Goal: Communication & Community: Answer question/provide support

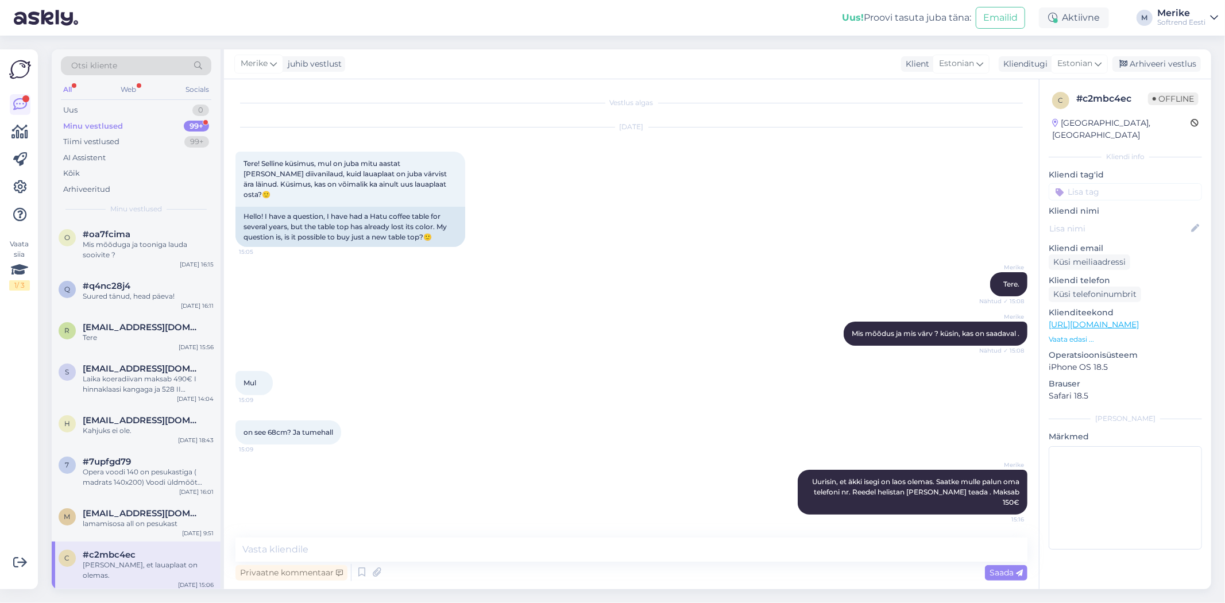
scroll to position [52, 0]
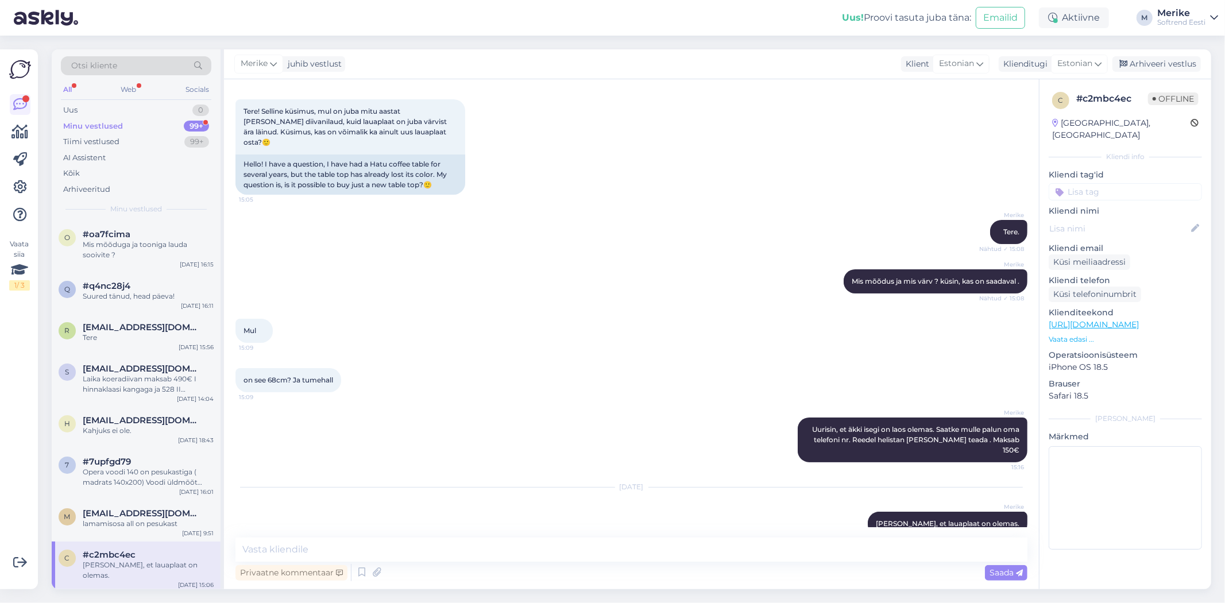
click at [112, 122] on div "Minu vestlused" at bounding box center [93, 126] width 60 height 11
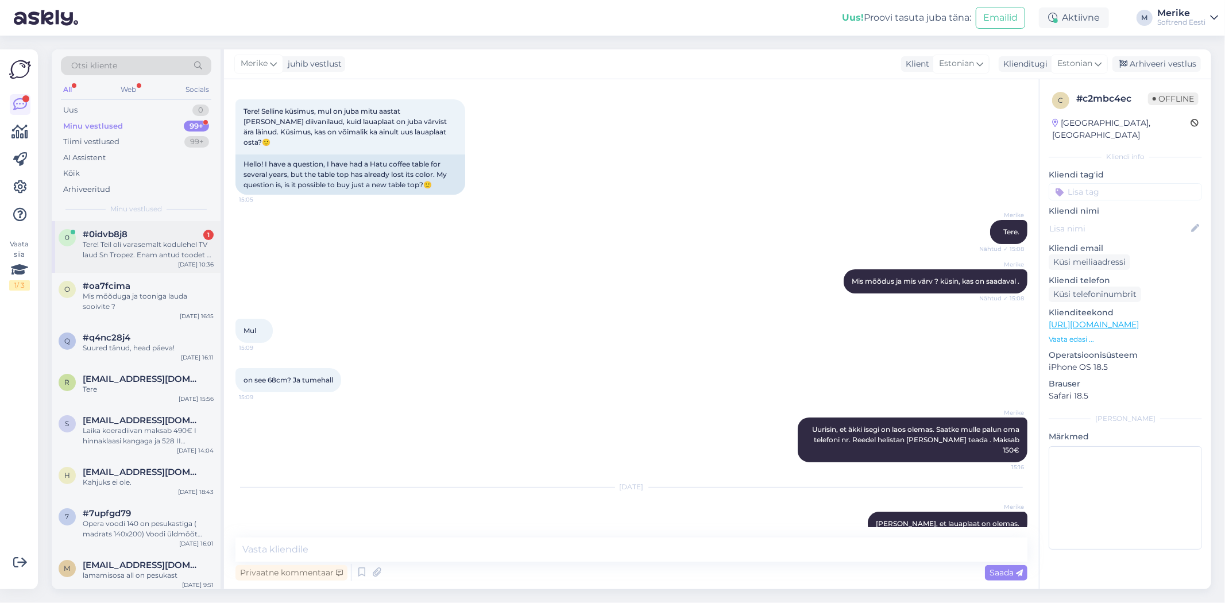
click at [129, 243] on div "Tere! Teil oli varasemalt kodulehel TV laud Sn Tropez. Enam antud toodet ei lei…" at bounding box center [148, 250] width 131 height 21
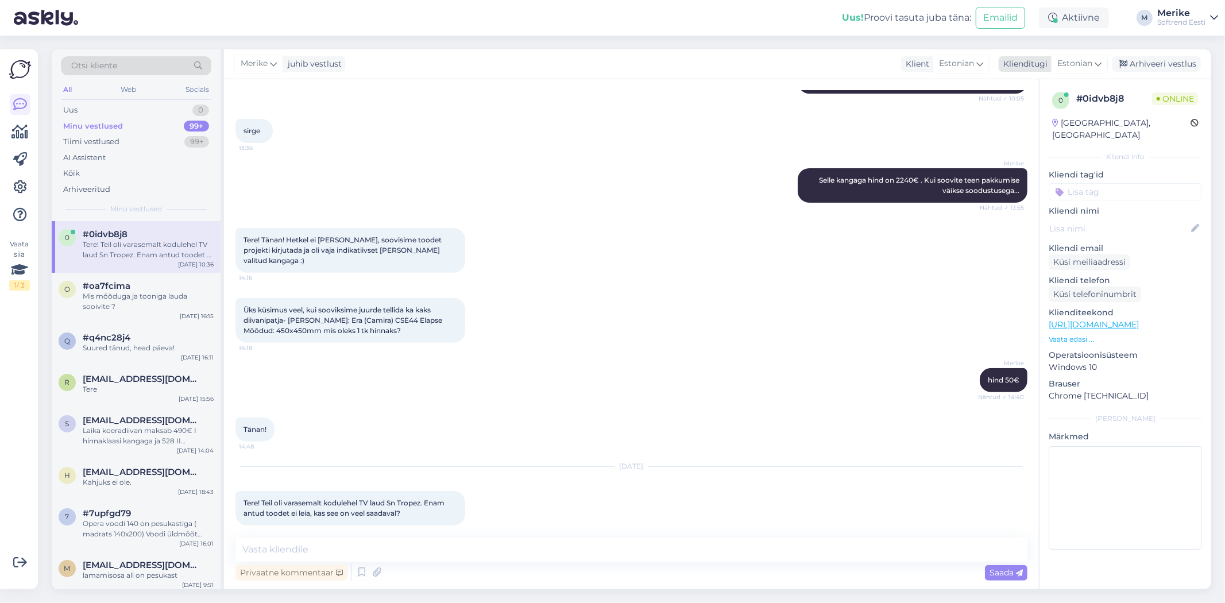
click at [1095, 61] on icon at bounding box center [1098, 63] width 7 height 13
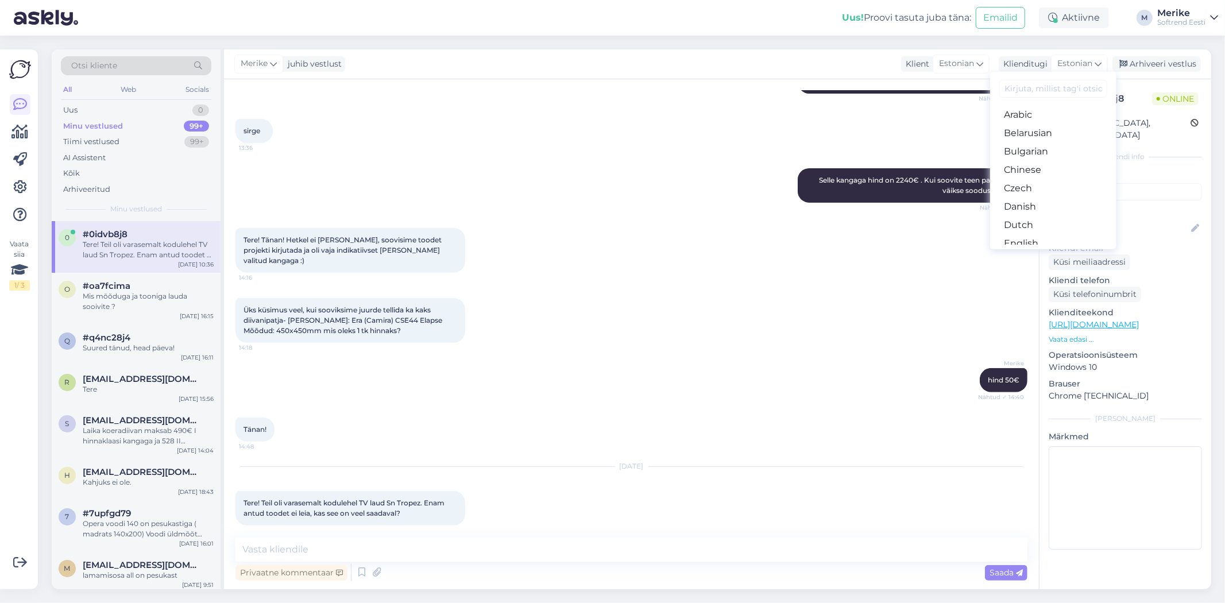
click at [1021, 253] on link "Estonian" at bounding box center [1053, 262] width 126 height 18
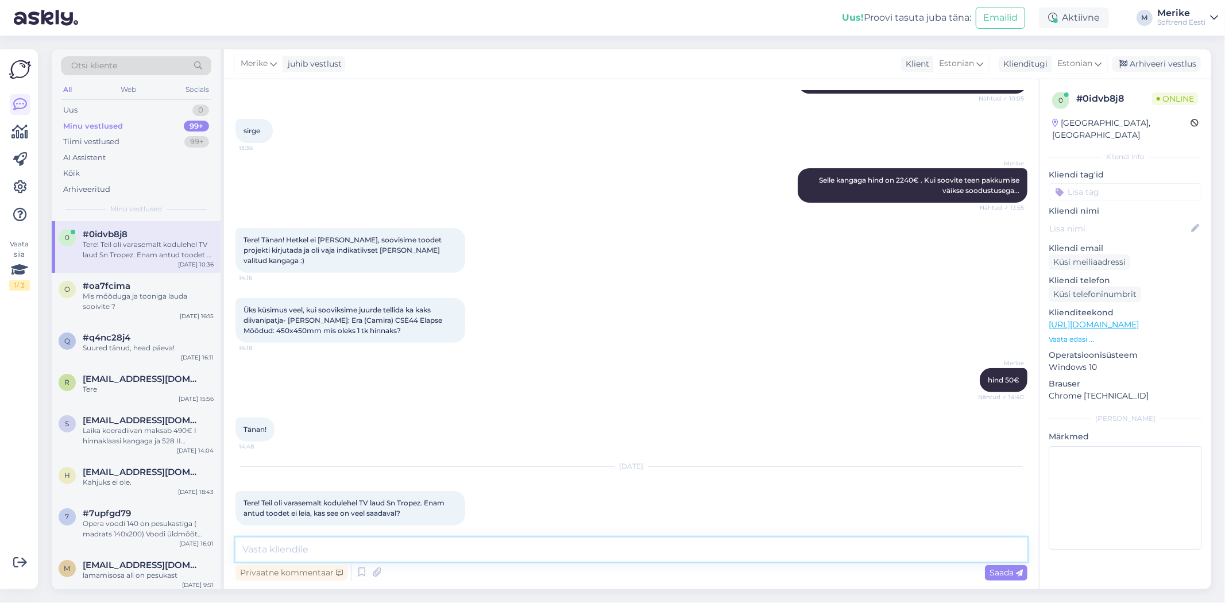
click at [273, 551] on textarea at bounding box center [632, 550] width 792 height 24
type textarea "Tere,"
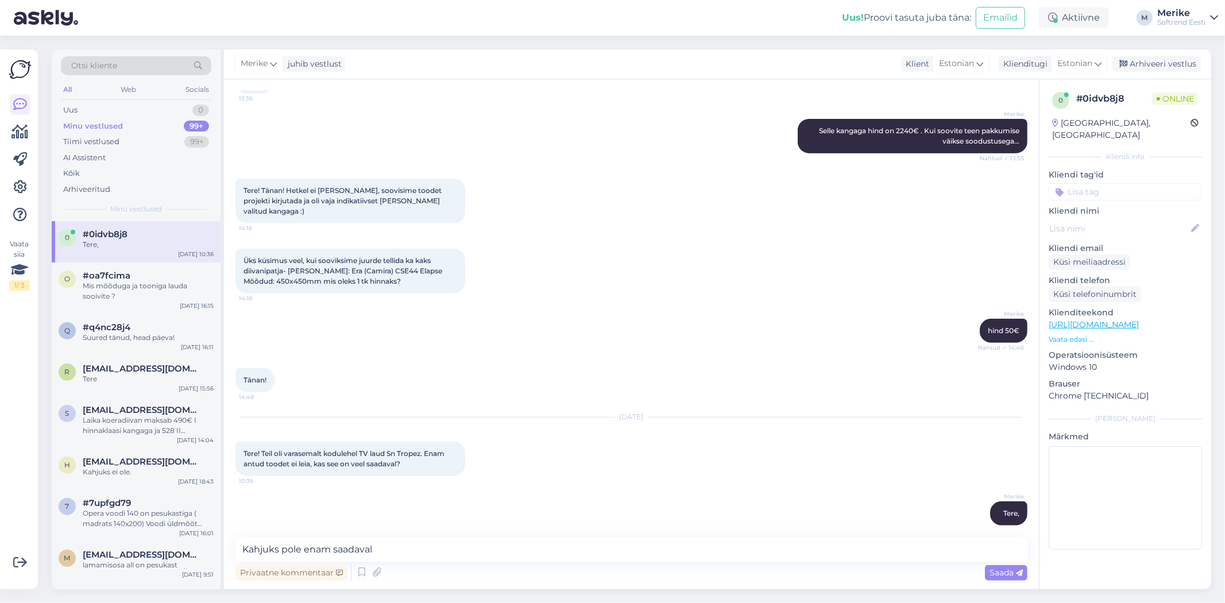
scroll to position [427, 0]
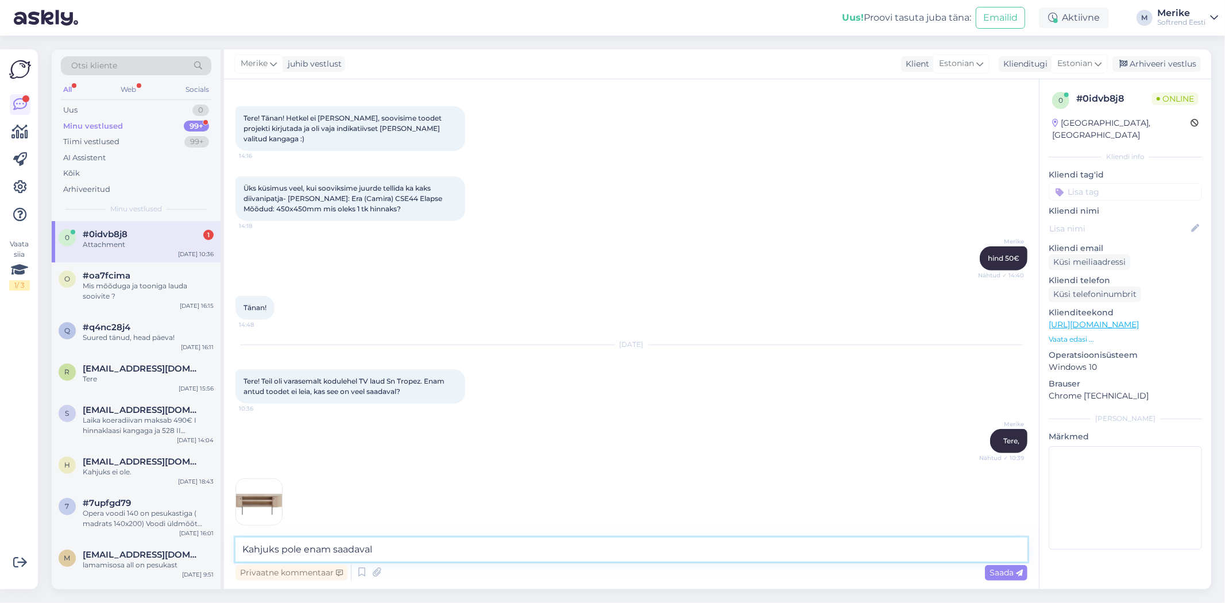
type textarea "Kahjuks pole enam saadaval."
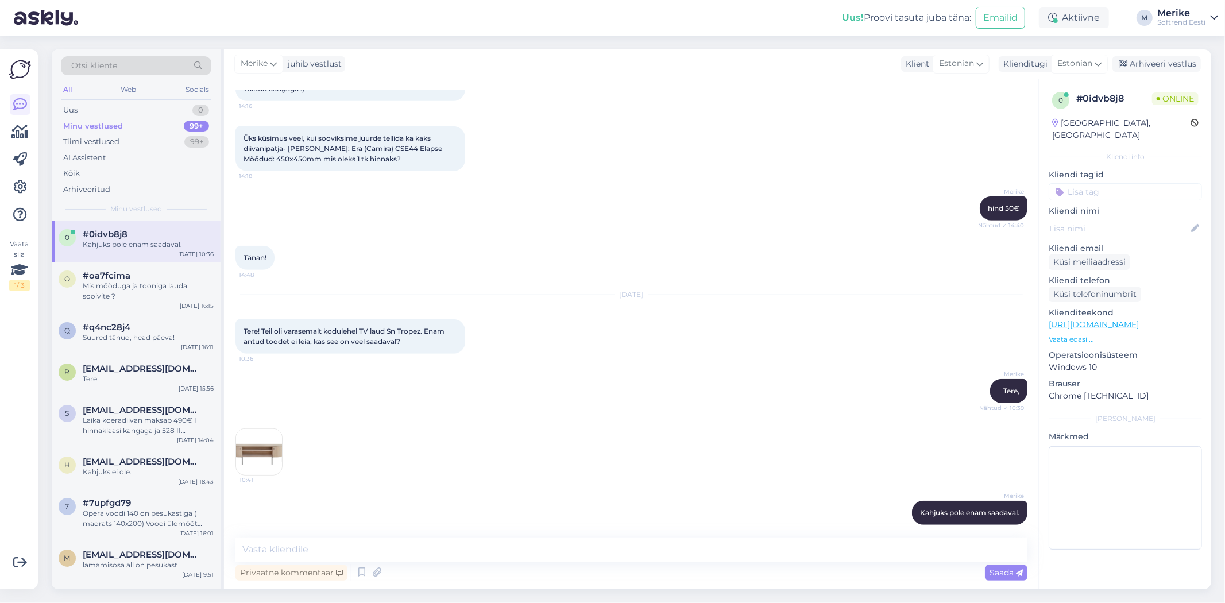
click at [251, 437] on img at bounding box center [259, 452] width 46 height 46
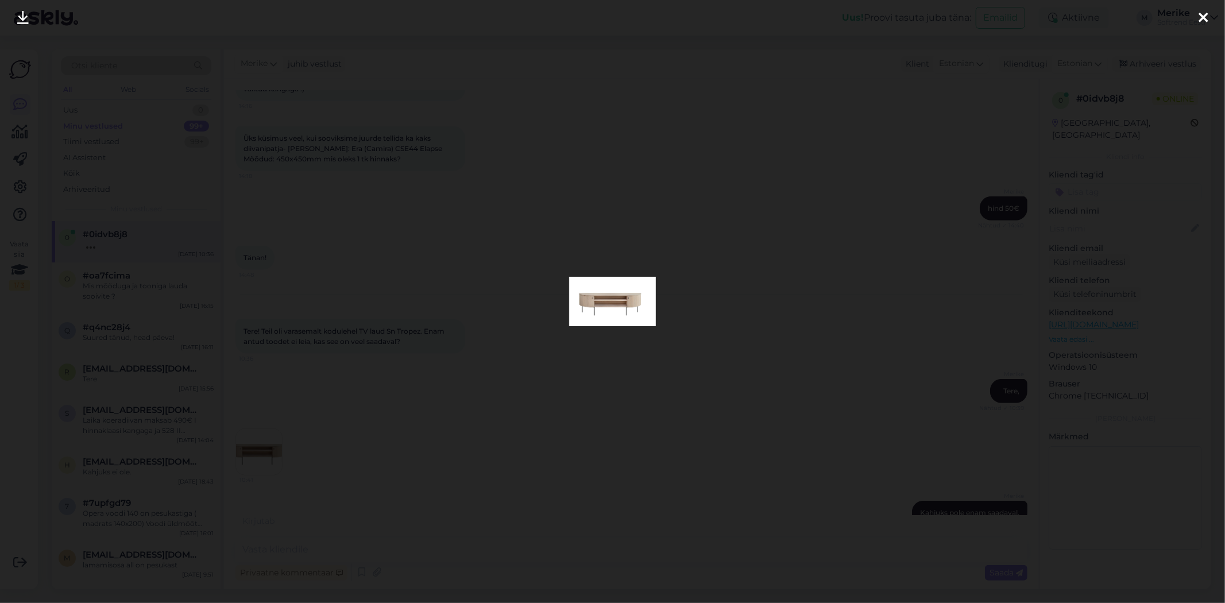
click at [1206, 16] on icon at bounding box center [1203, 18] width 9 height 15
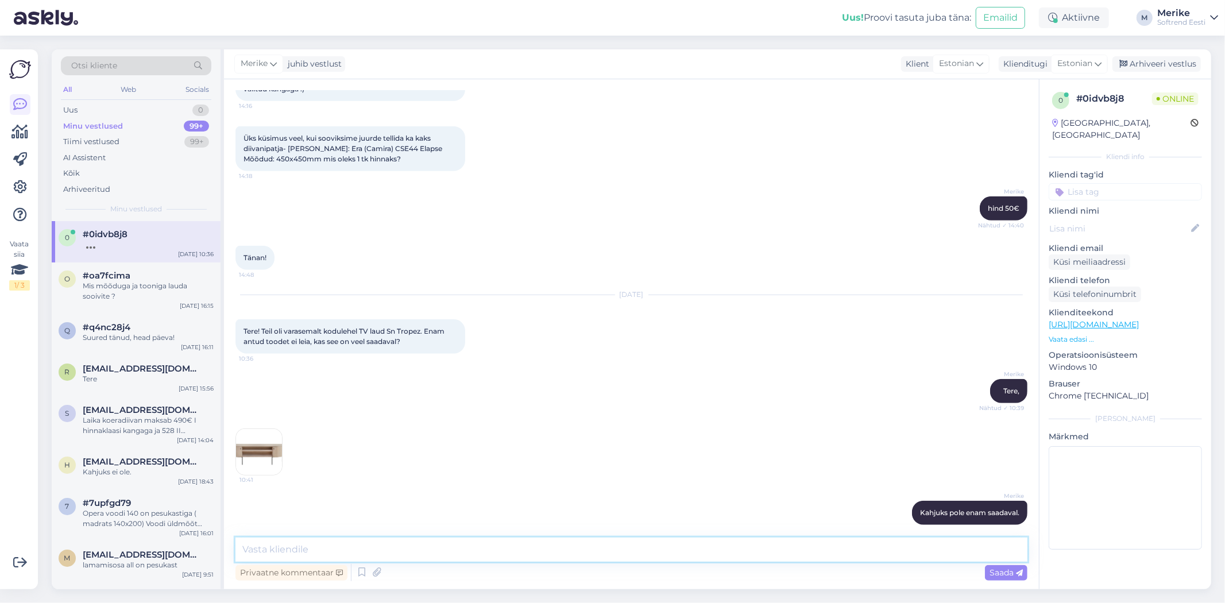
click at [250, 549] on textarea at bounding box center [632, 550] width 792 height 24
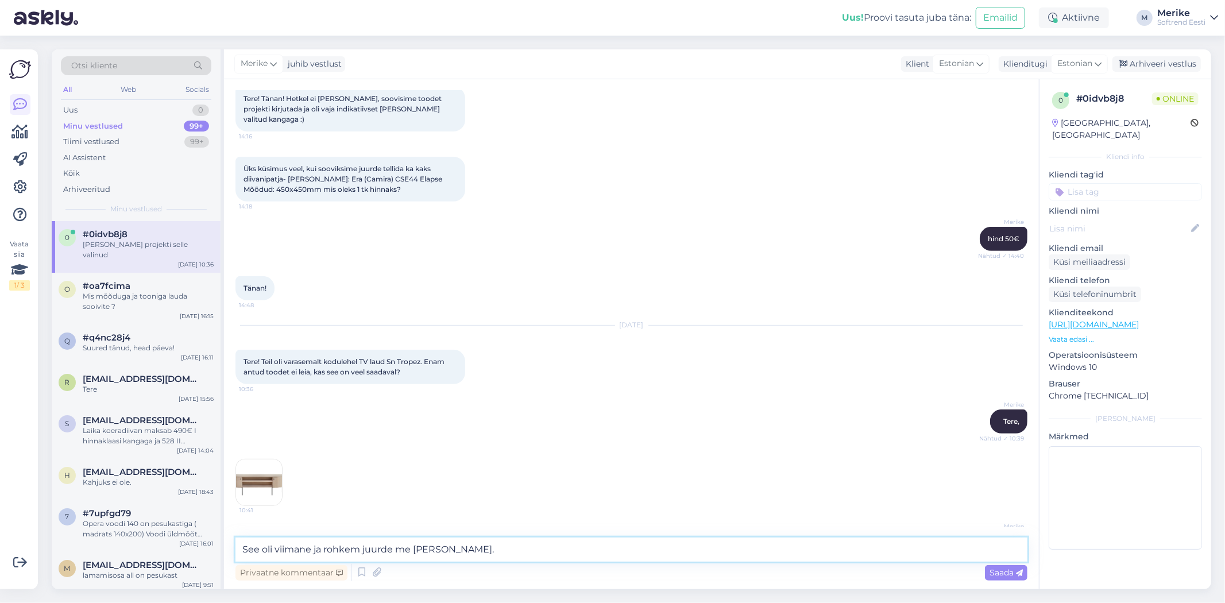
scroll to position [586, 0]
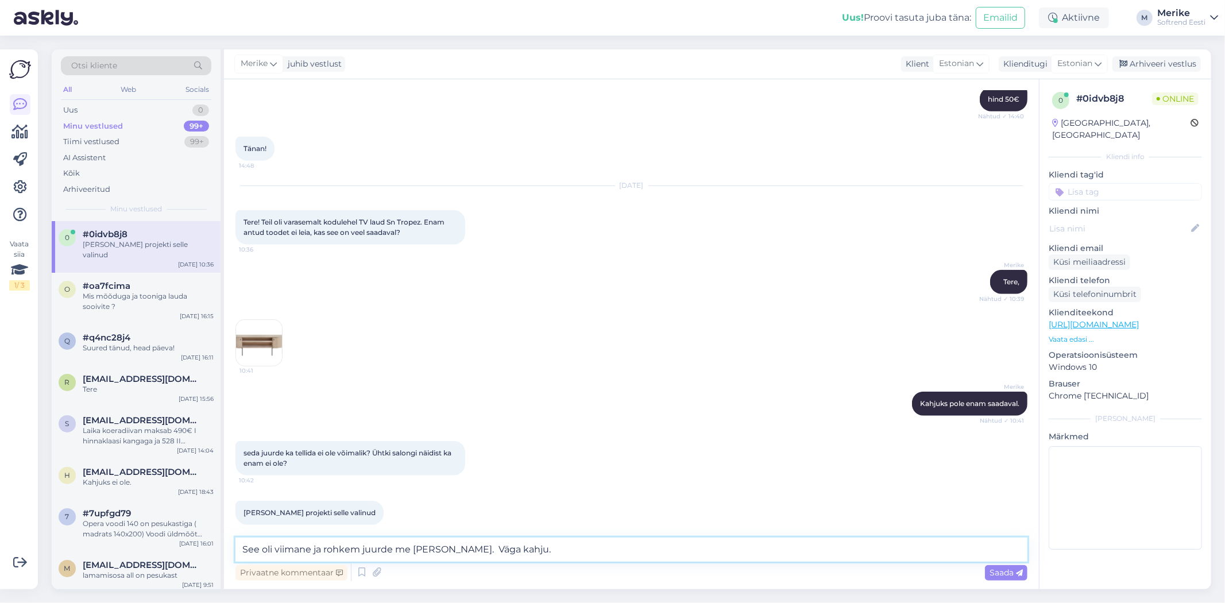
type textarea "See oli viimane ja rohkem juurde me [PERSON_NAME]. Väga kahju."
click at [1012, 566] on div "Saada" at bounding box center [1006, 573] width 43 height 16
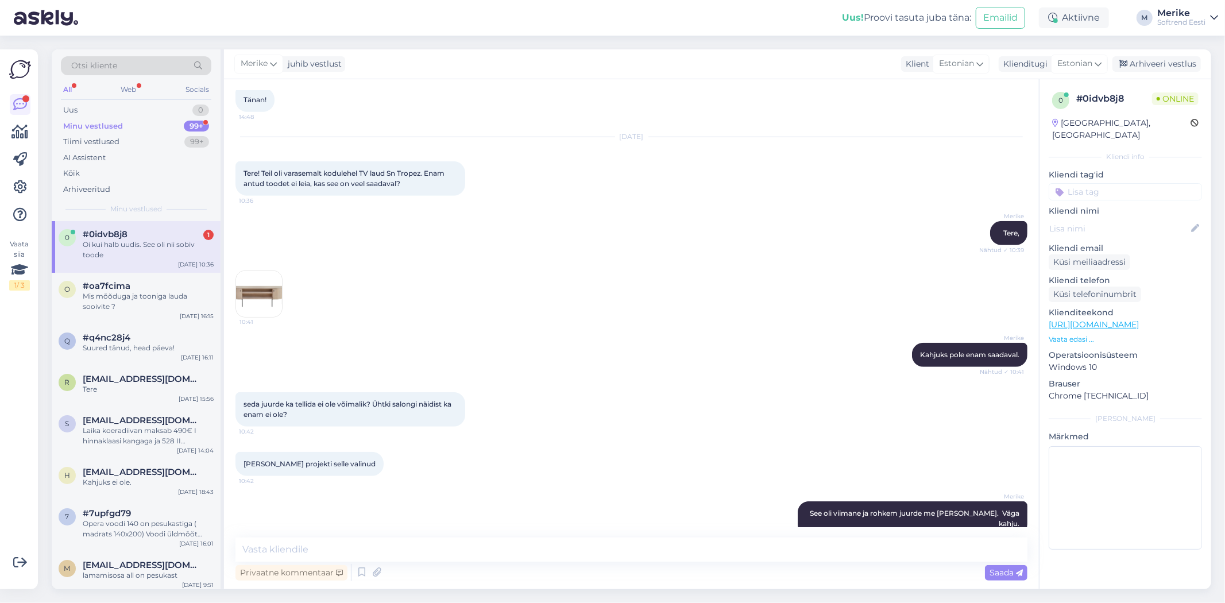
scroll to position [684, 0]
